Goal: Task Accomplishment & Management: Complete application form

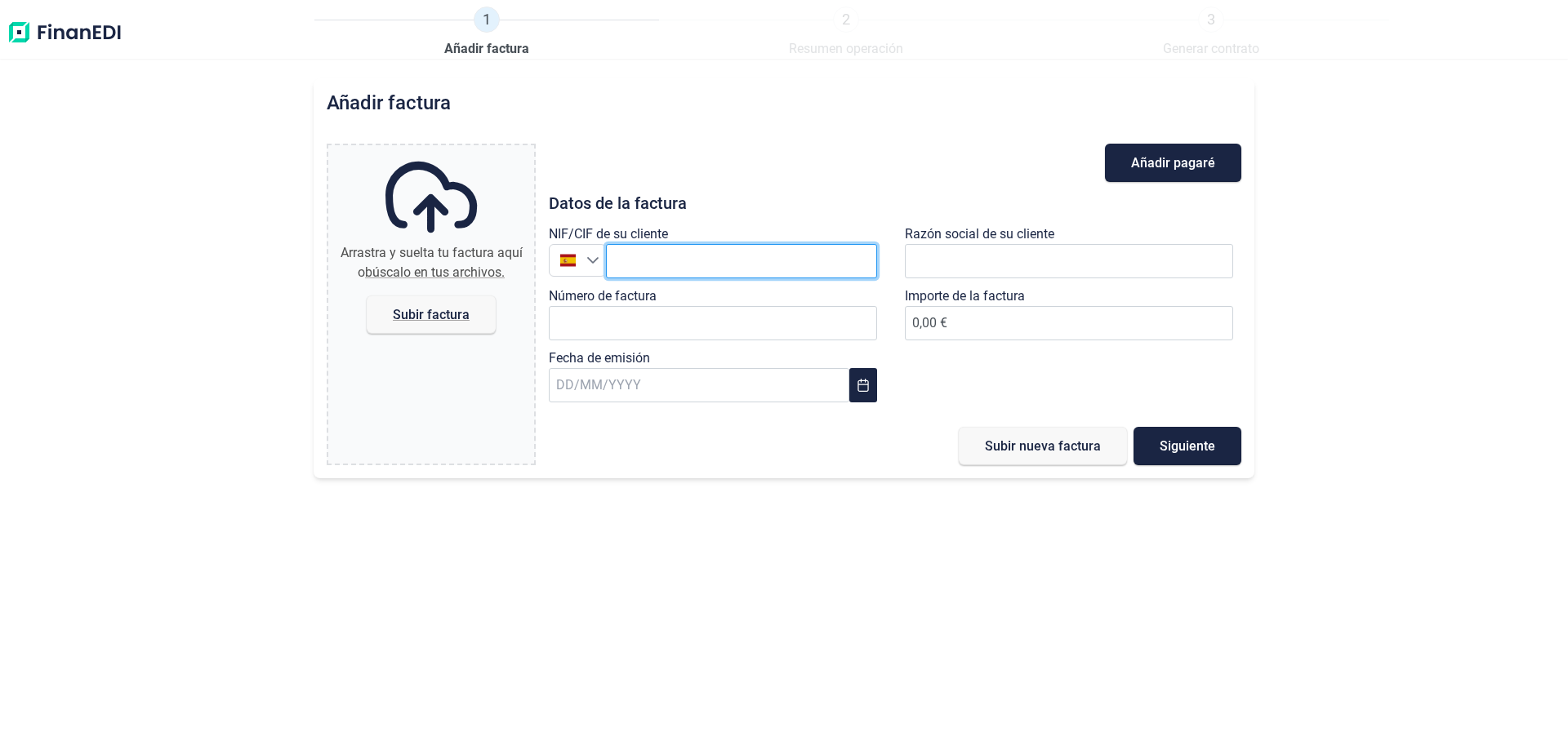
click at [687, 271] on input "text" at bounding box center [741, 261] width 271 height 34
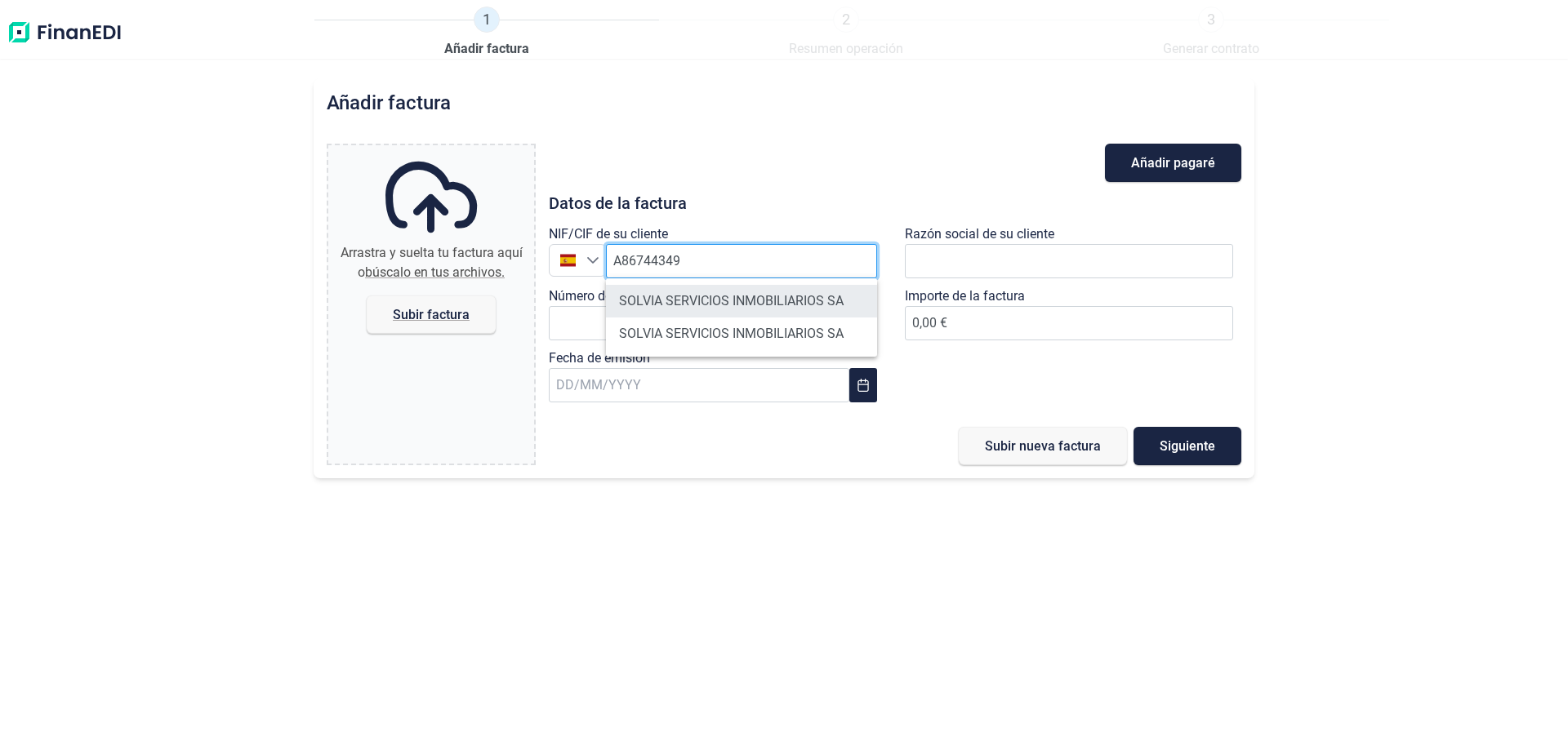
type input "A86744349"
click at [762, 304] on li "SOLVIA SERVICIOS INMOBILIARIOS SA" at bounding box center [741, 301] width 271 height 32
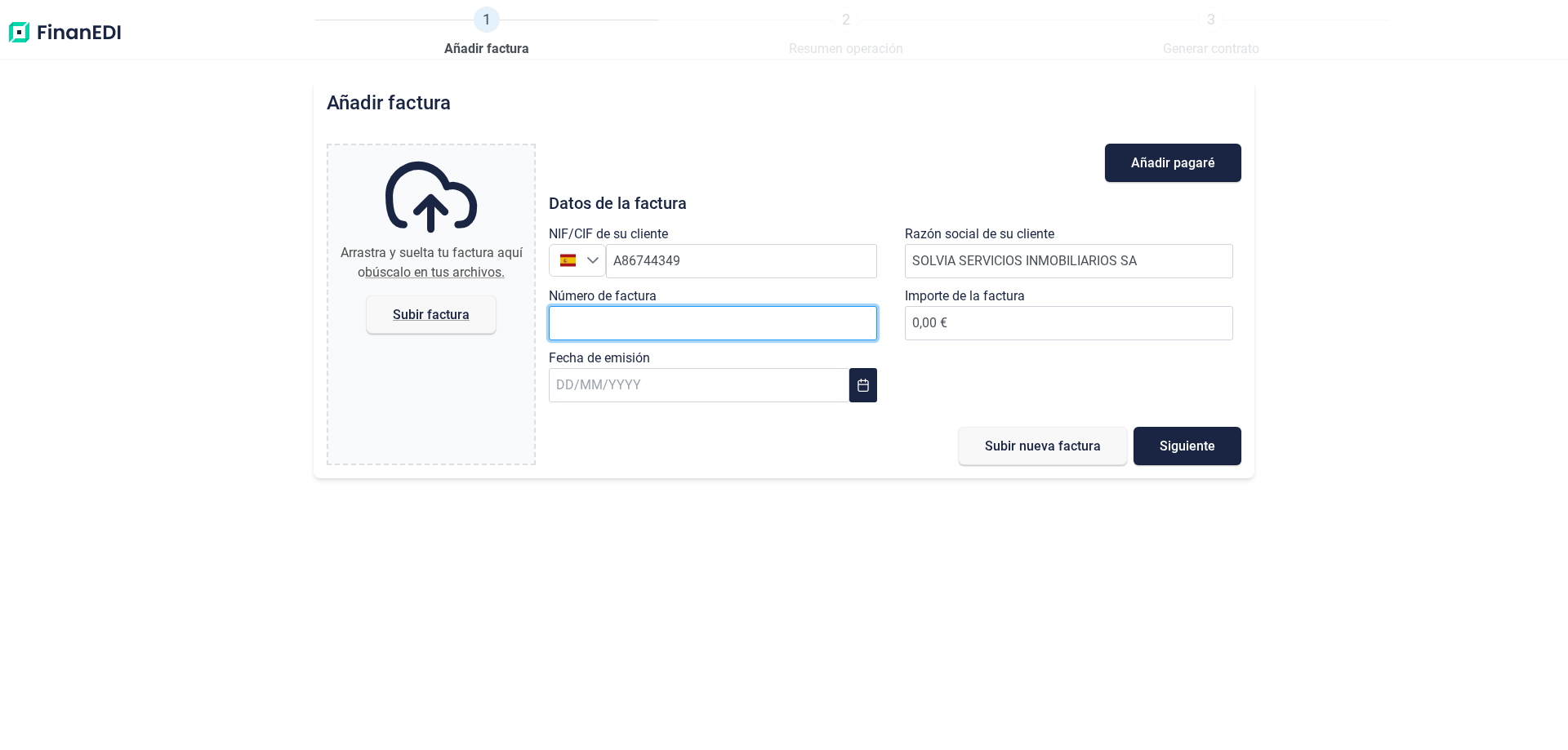
click at [703, 311] on input "Número de factura" at bounding box center [713, 323] width 328 height 34
click at [647, 322] on input "25RNA0246/0007/2025" at bounding box center [713, 323] width 328 height 34
type input "25RNA0246/0012/2025"
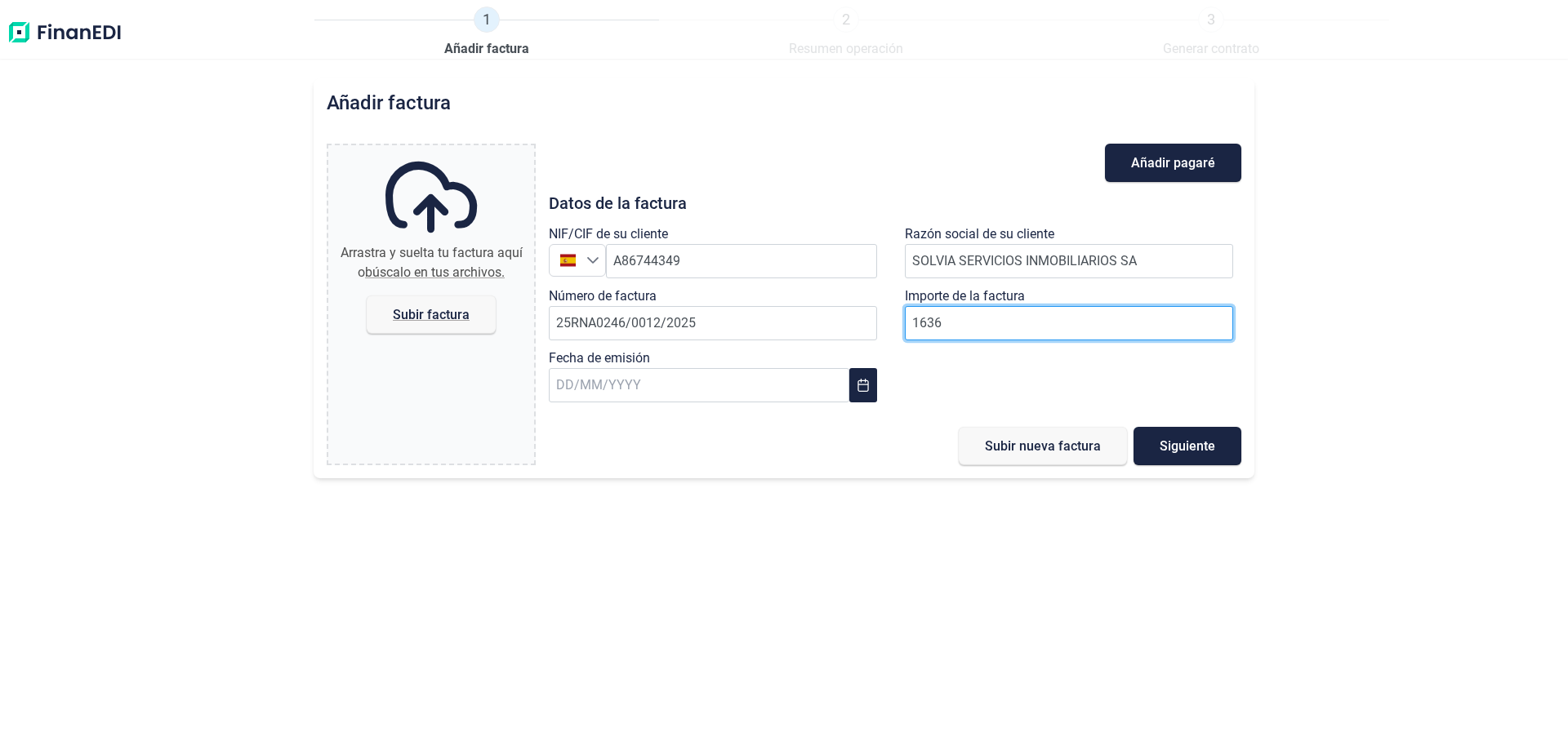
type input "16365"
type input "16365.88"
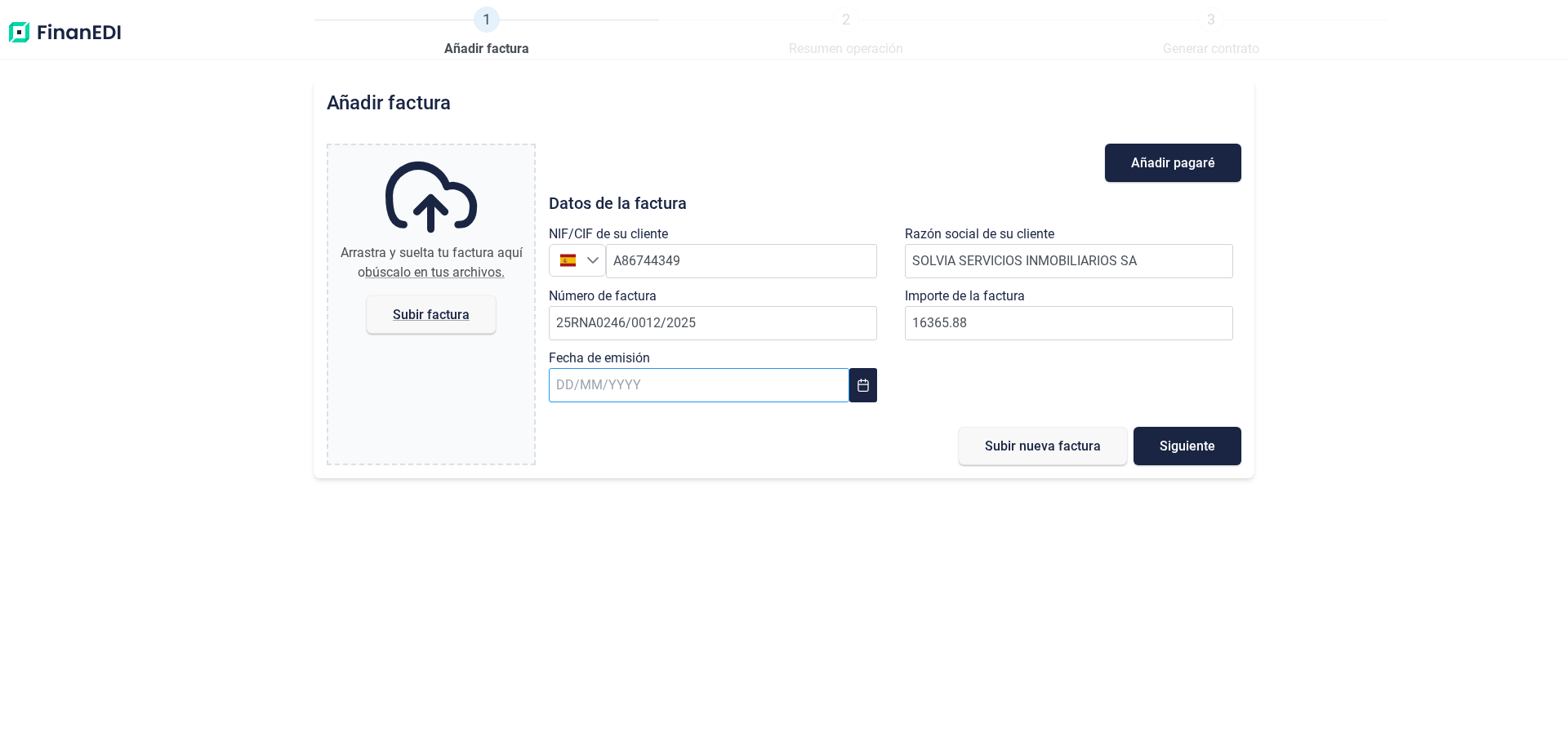
click at [671, 384] on input "text" at bounding box center [699, 385] width 300 height 34
click at [712, 646] on span "21" at bounding box center [715, 648] width 32 height 32
click at [413, 318] on span "Subir factura" at bounding box center [430, 315] width 76 height 13
click at [413, 150] on input "Arrastra y suelta tu factura aquí o búscalo en tus archivos. Subir factura" at bounding box center [430, 147] width 206 height 4
type input "C:\fakepath\[US_VEHICLE_IDENTIFICATION_NUMBER] - FECHA [DATE] - Solvia Servicio…"
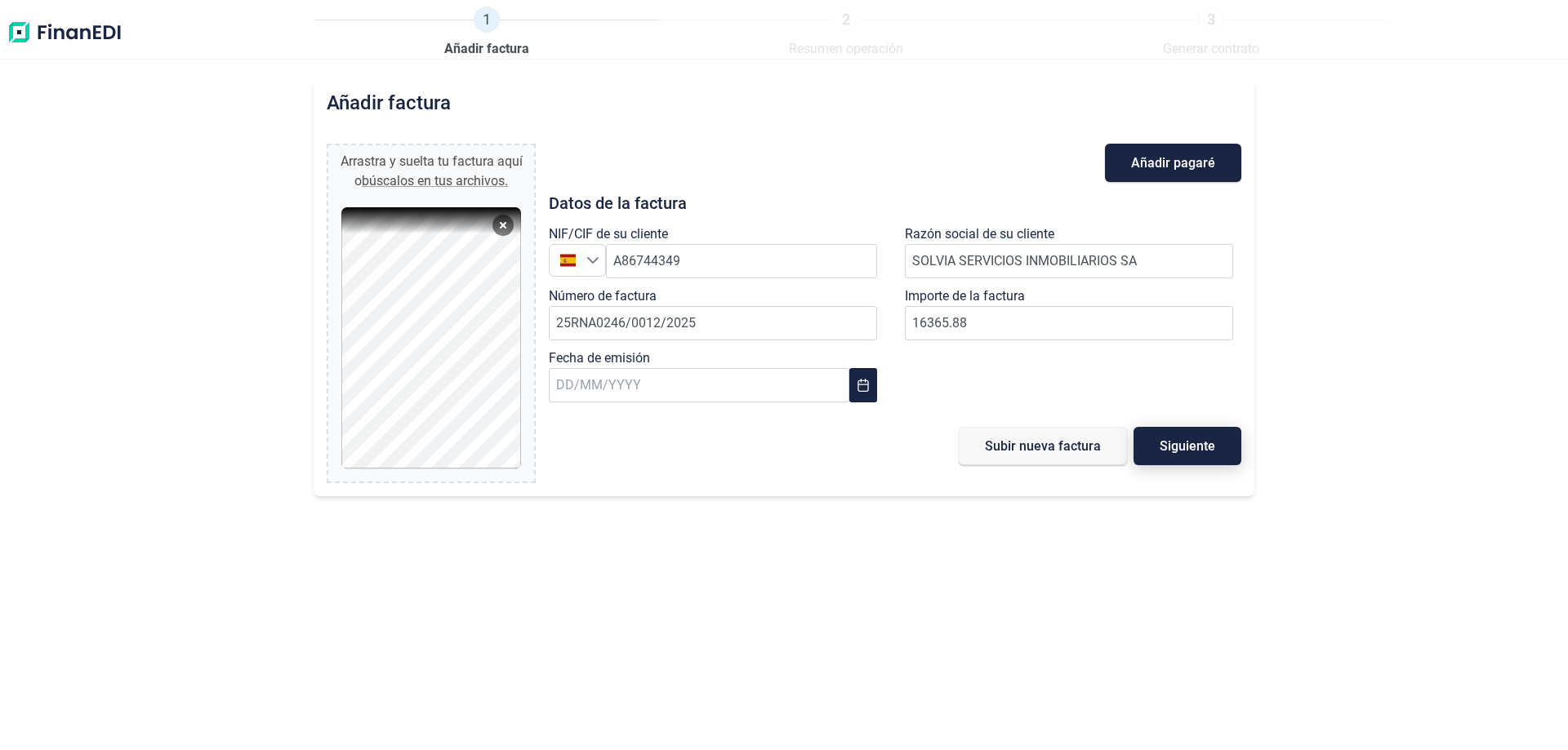
click at [1168, 446] on span "Siguiente" at bounding box center [1187, 446] width 56 height 13
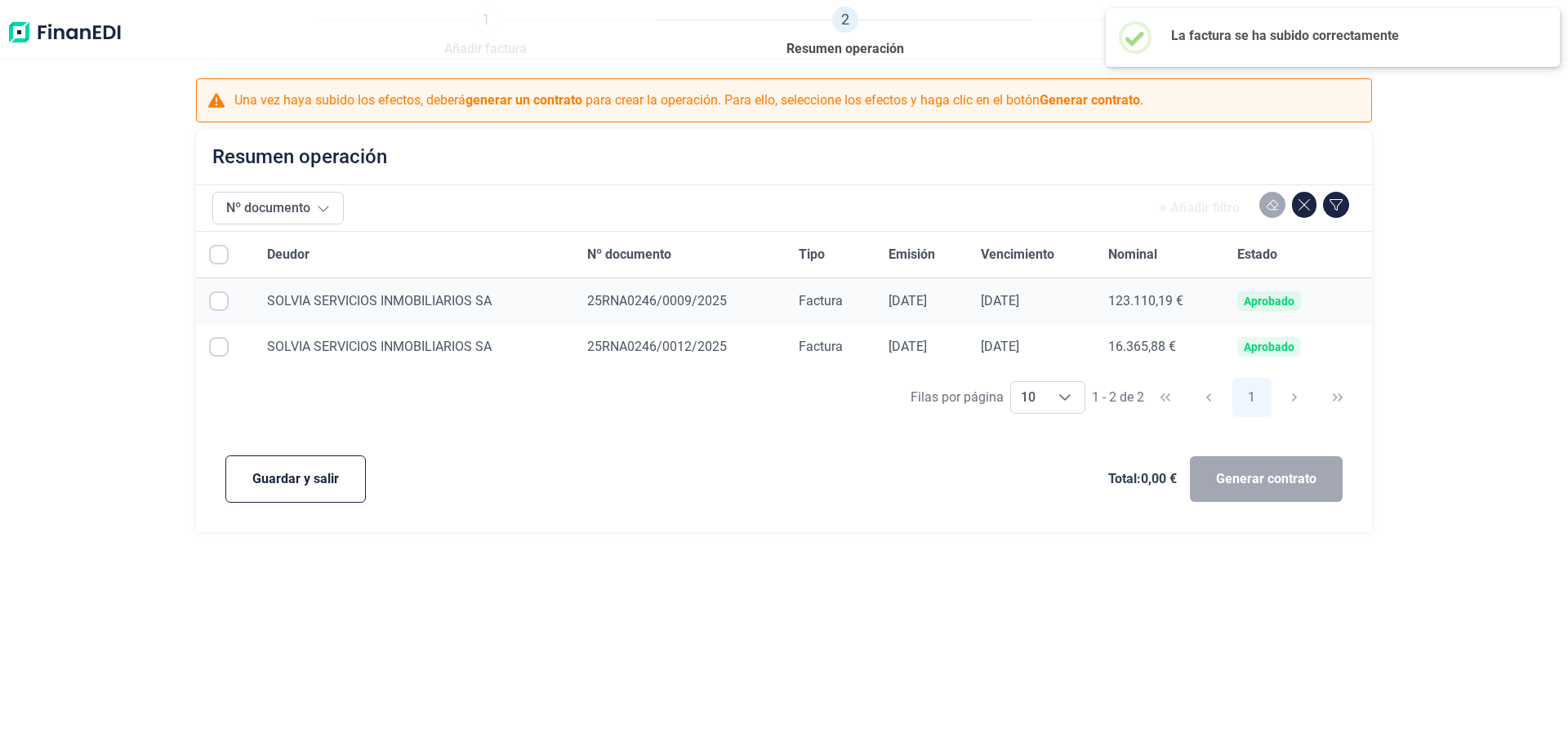
checkbox input "true"
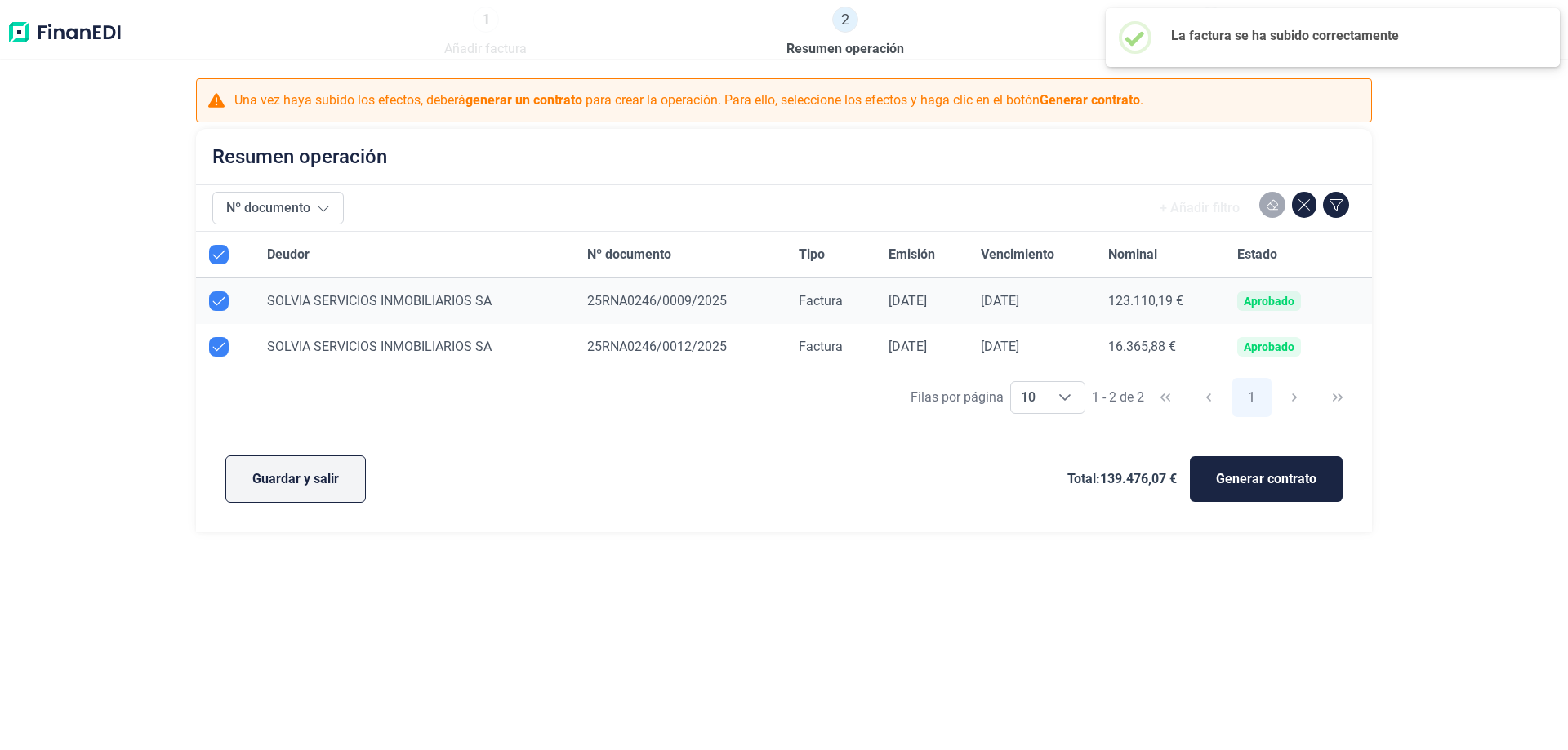
click at [297, 465] on button "Guardar y salir" at bounding box center [296, 479] width 140 height 48
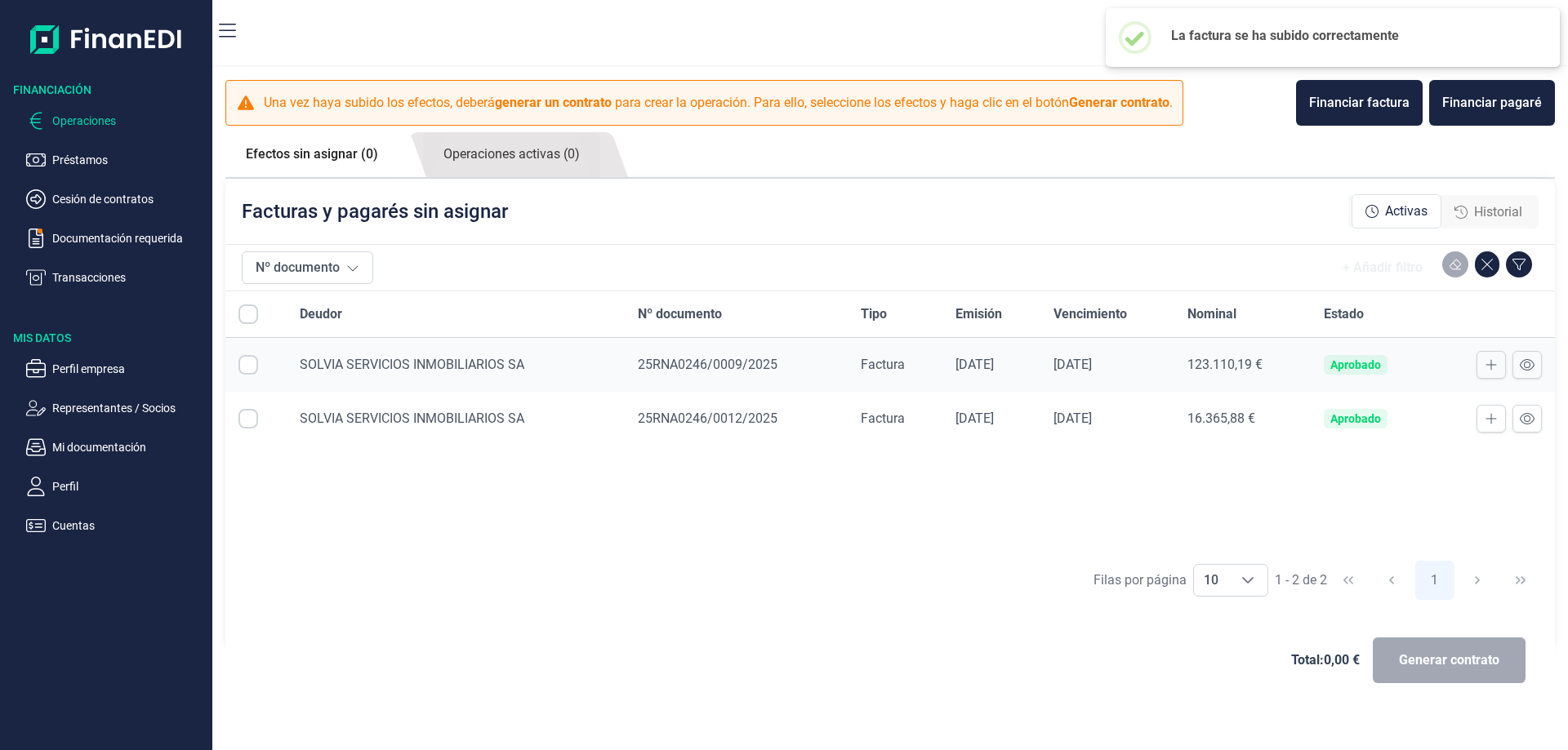
checkbox input "true"
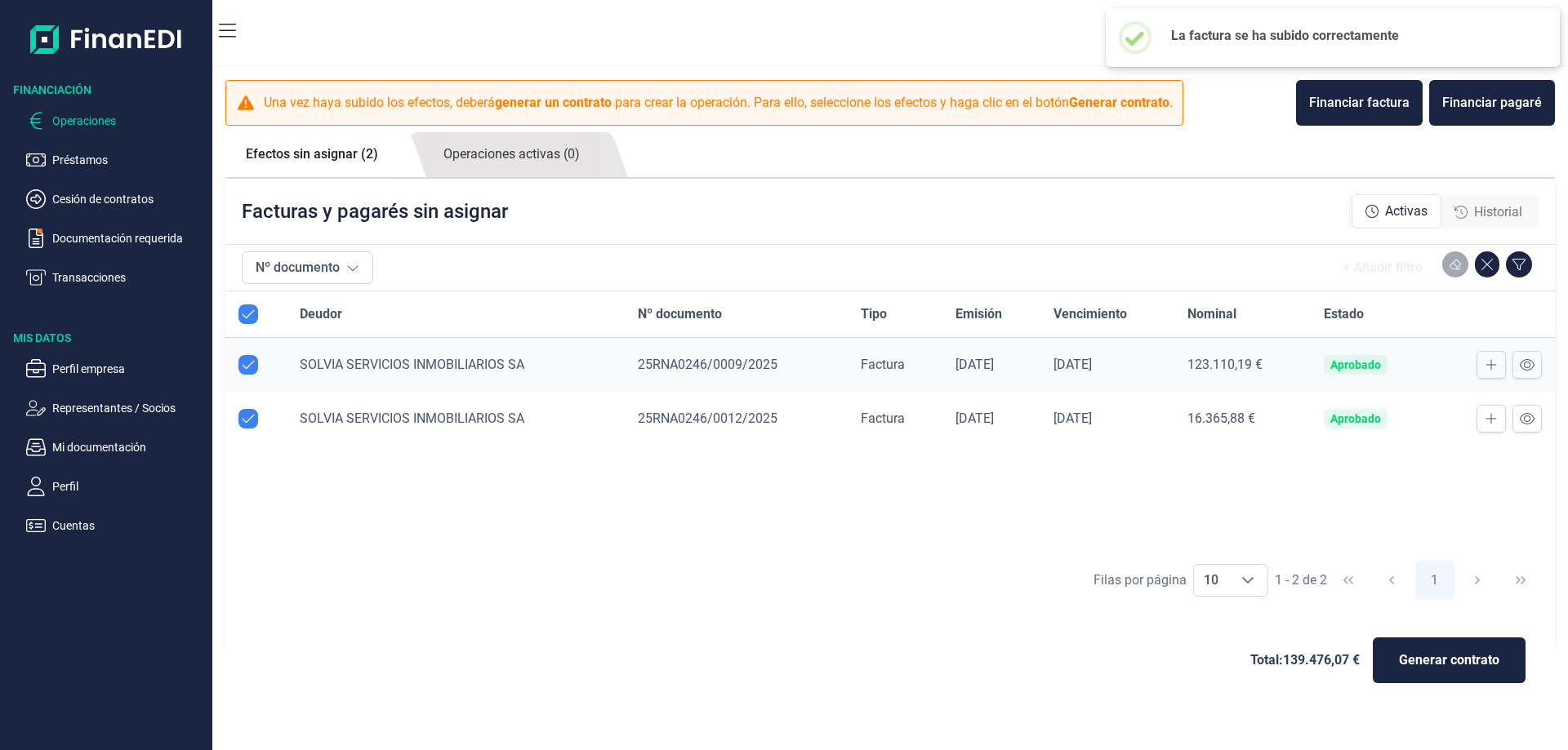
checkbox input "true"
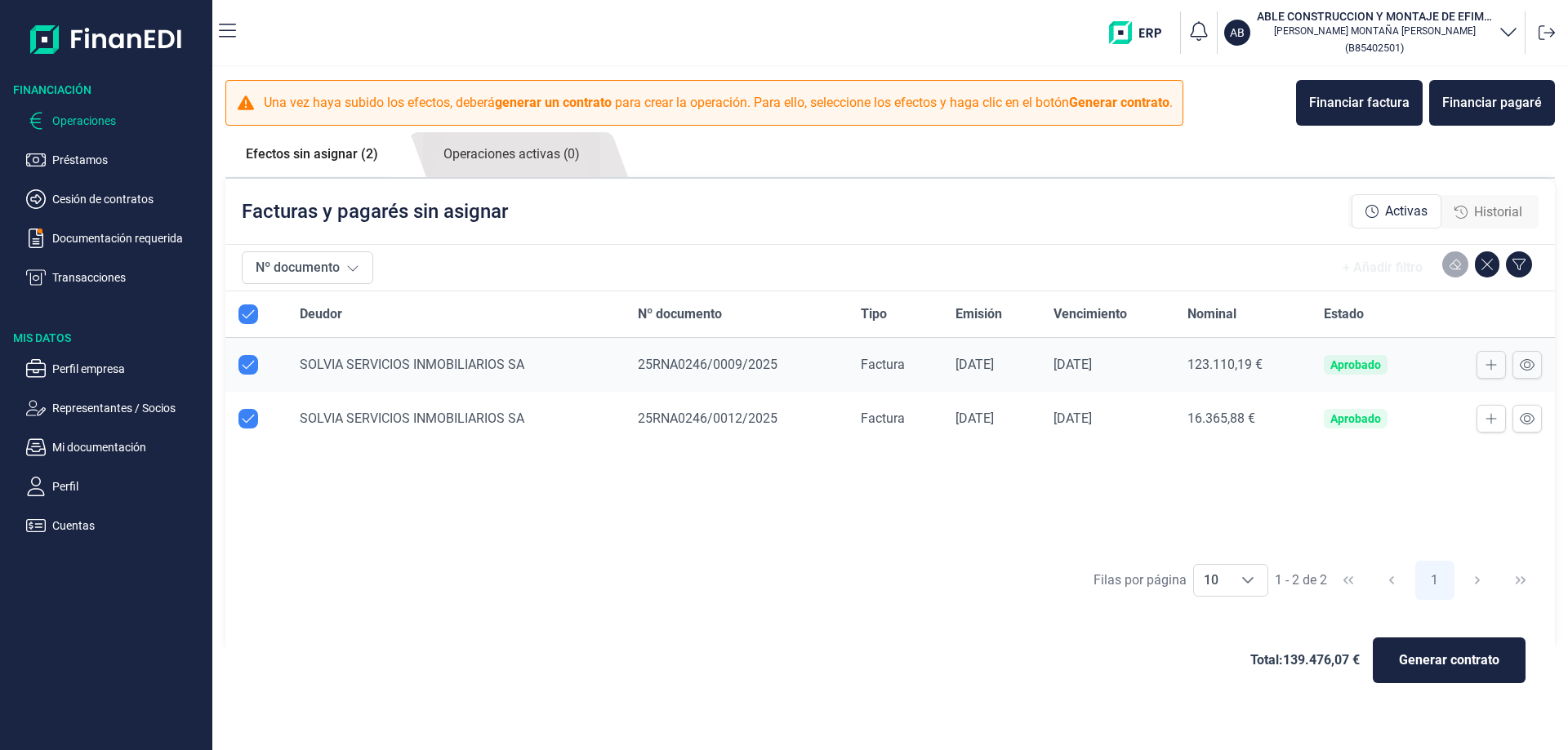
click at [1555, 37] on div at bounding box center [1546, 32] width 30 height 30
click at [1543, 29] on icon at bounding box center [1546, 32] width 16 height 16
